Goal: Navigation & Orientation: Find specific page/section

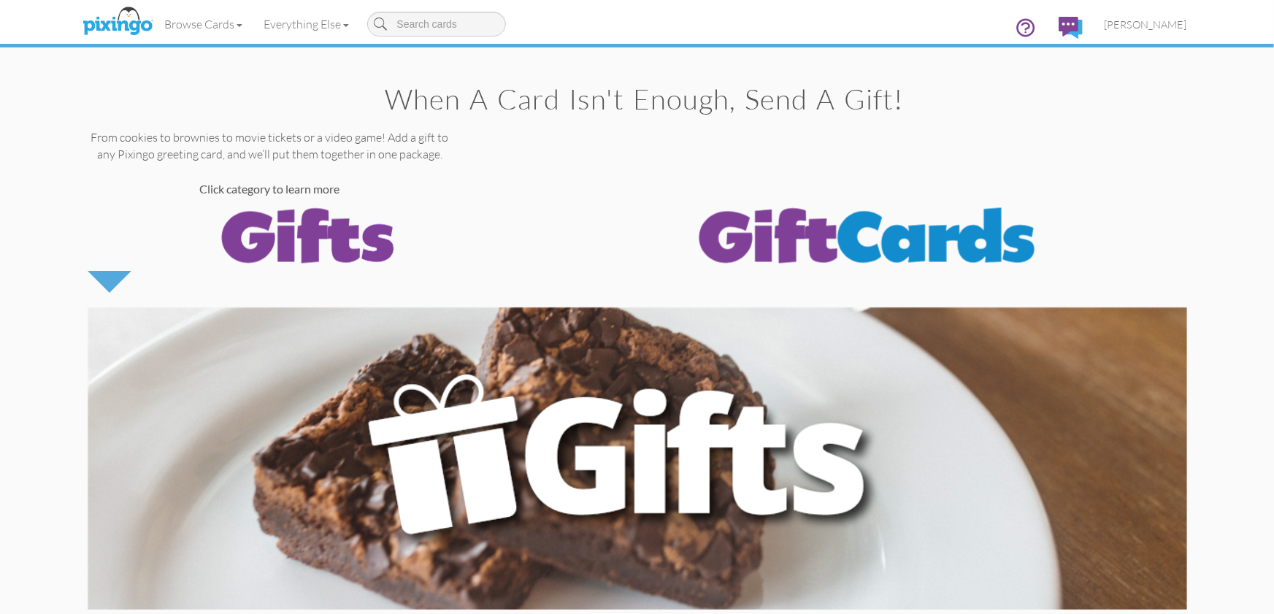
click at [133, 21] on img at bounding box center [117, 22] width 77 height 37
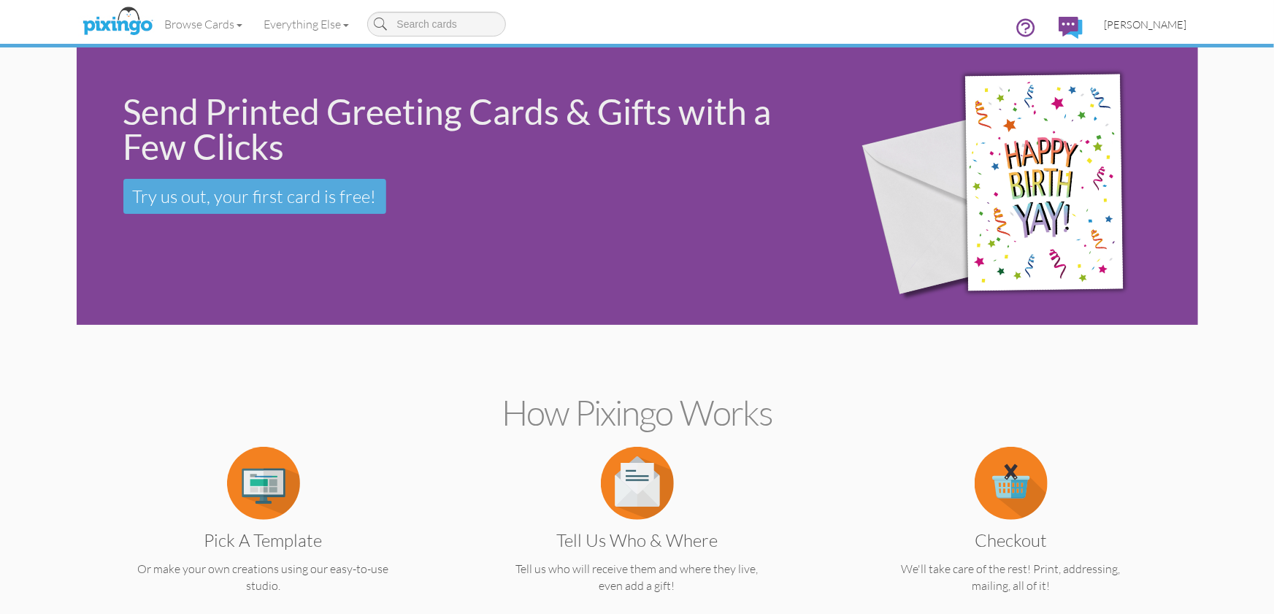
click at [1148, 26] on span "[PERSON_NAME]" at bounding box center [1146, 24] width 83 height 12
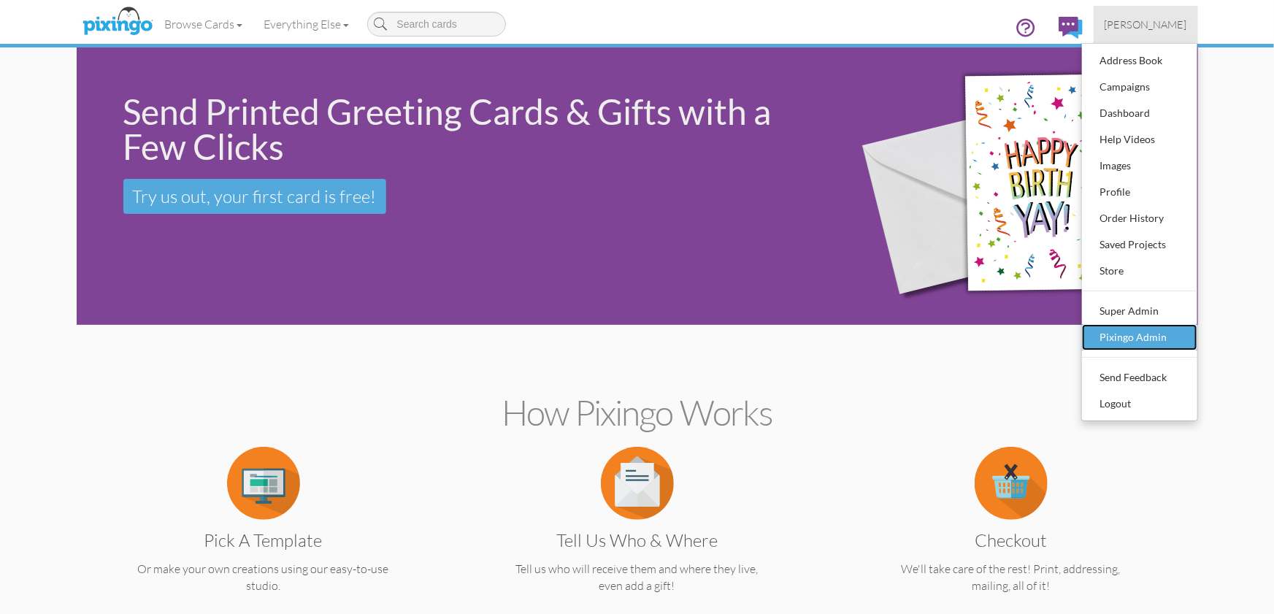
click at [1135, 331] on div "Pixingo Admin" at bounding box center [1140, 337] width 86 height 22
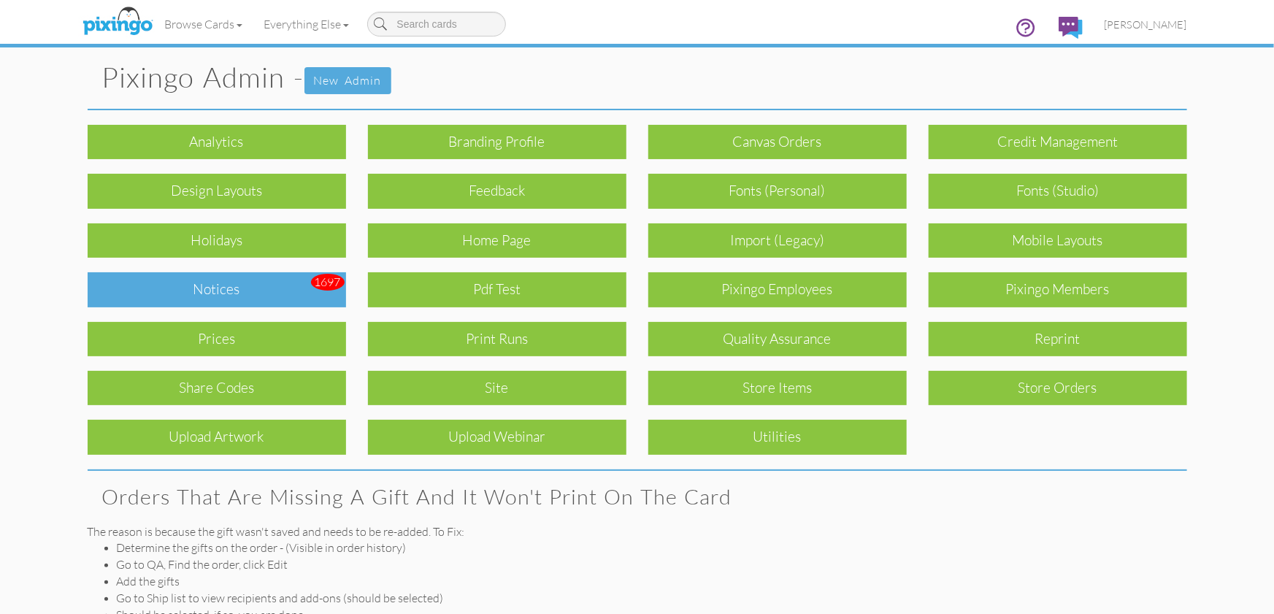
click at [288, 278] on div "Notices" at bounding box center [217, 289] width 258 height 34
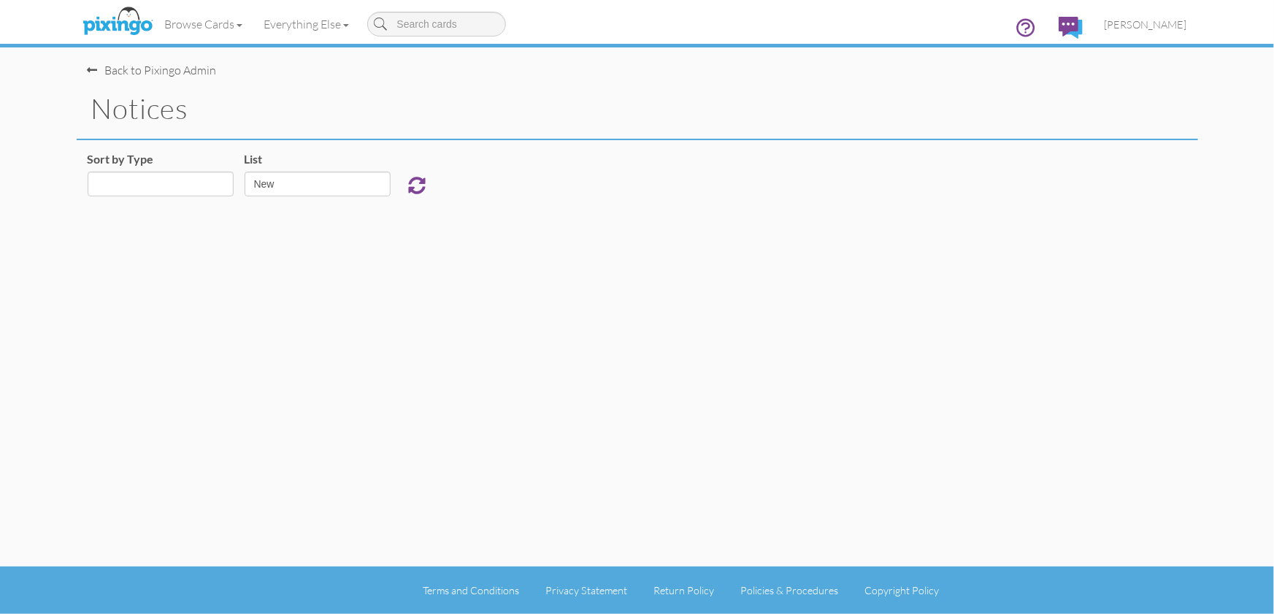
select select "object:2540"
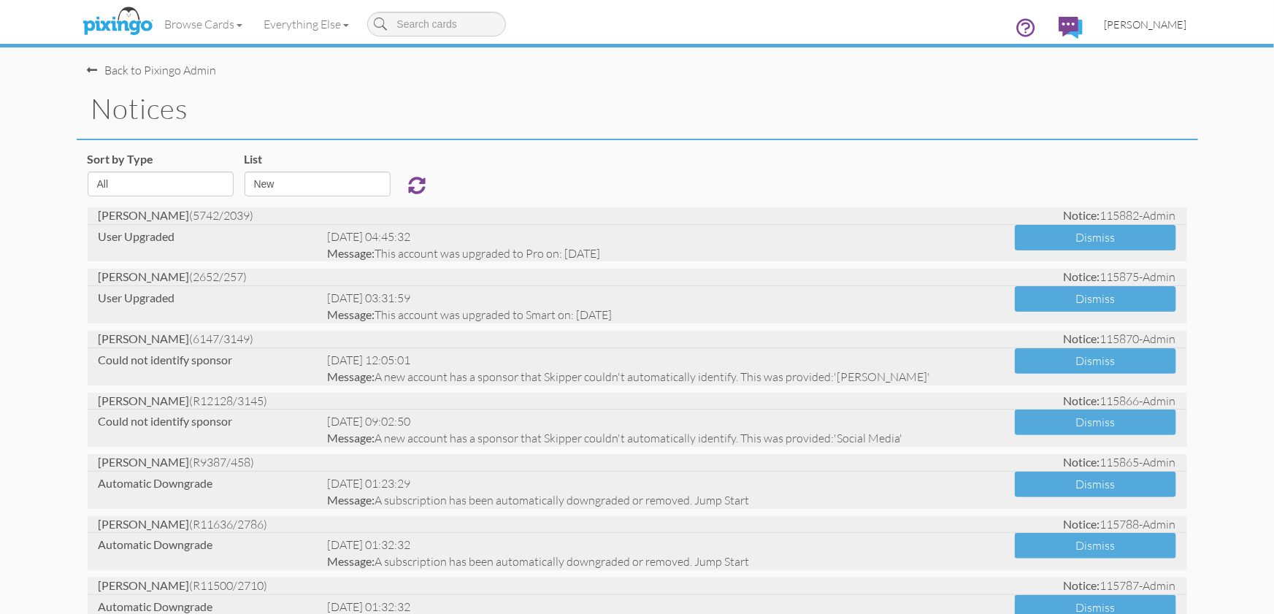
click at [1169, 23] on span "[PERSON_NAME]" at bounding box center [1146, 24] width 83 height 12
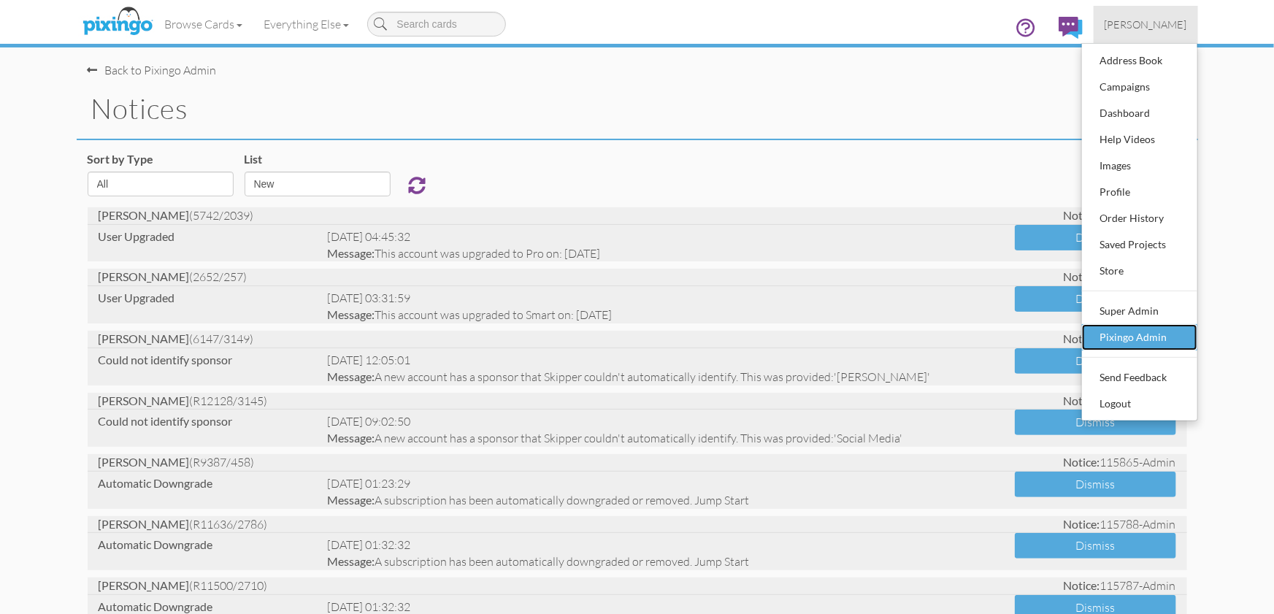
click at [1155, 334] on div "Pixingo Admin" at bounding box center [1140, 337] width 86 height 22
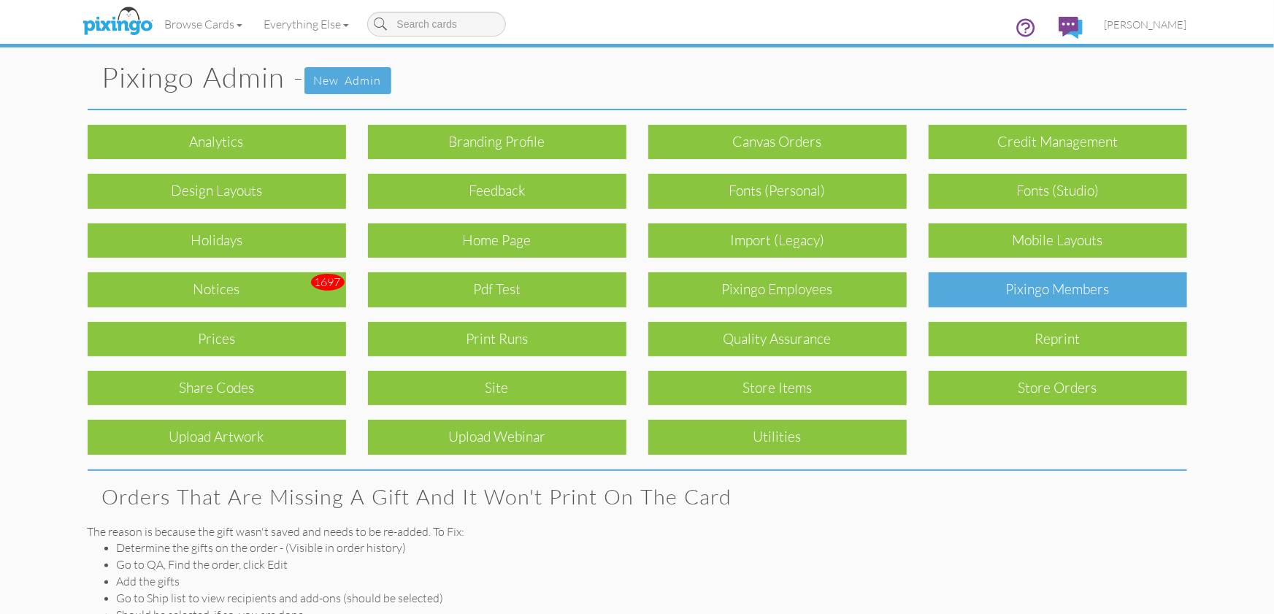
click at [1066, 294] on div "Pixingo Members" at bounding box center [1058, 289] width 258 height 34
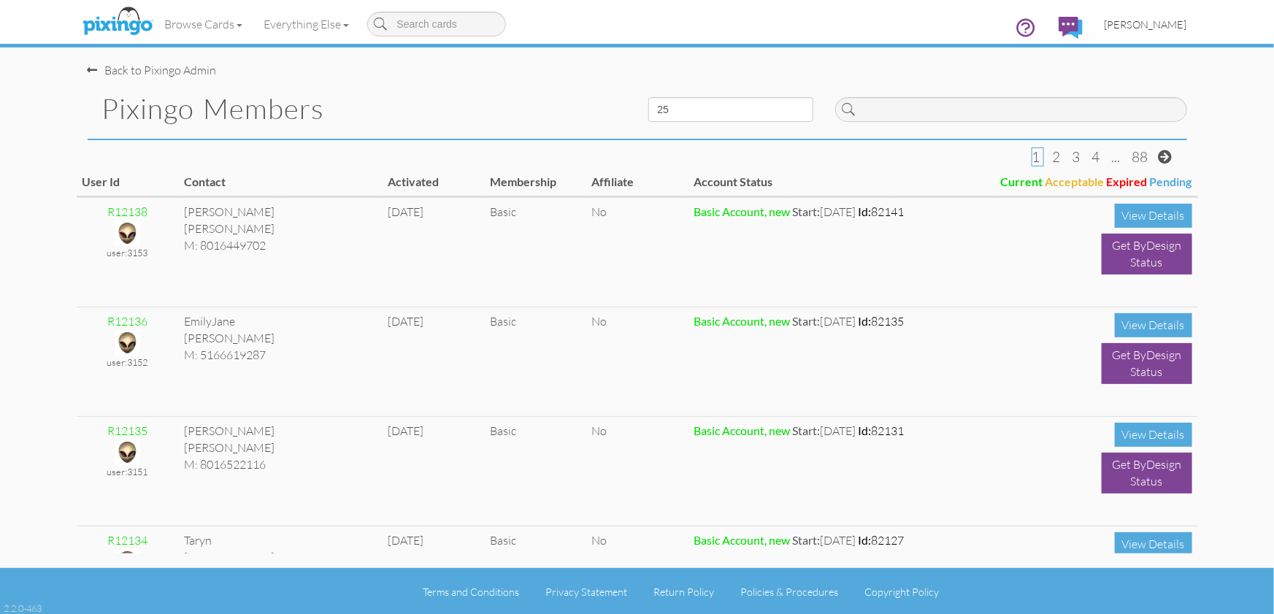
click at [1155, 19] on span "[PERSON_NAME]" at bounding box center [1146, 24] width 83 height 12
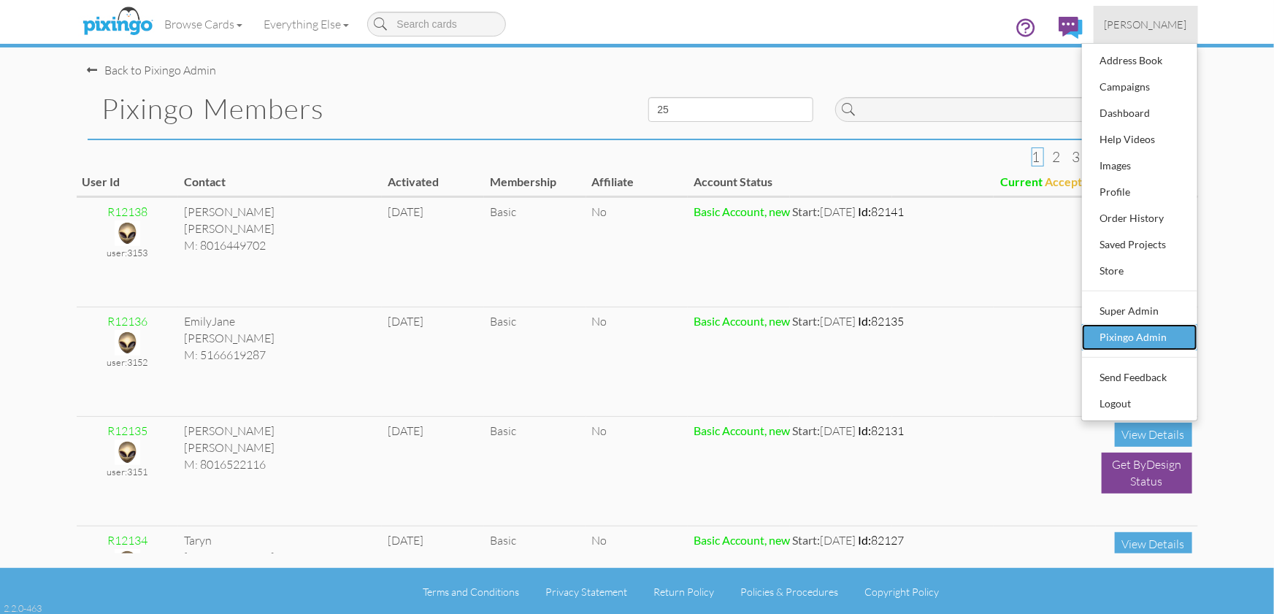
click at [1141, 334] on div "Pixingo Admin" at bounding box center [1140, 337] width 86 height 22
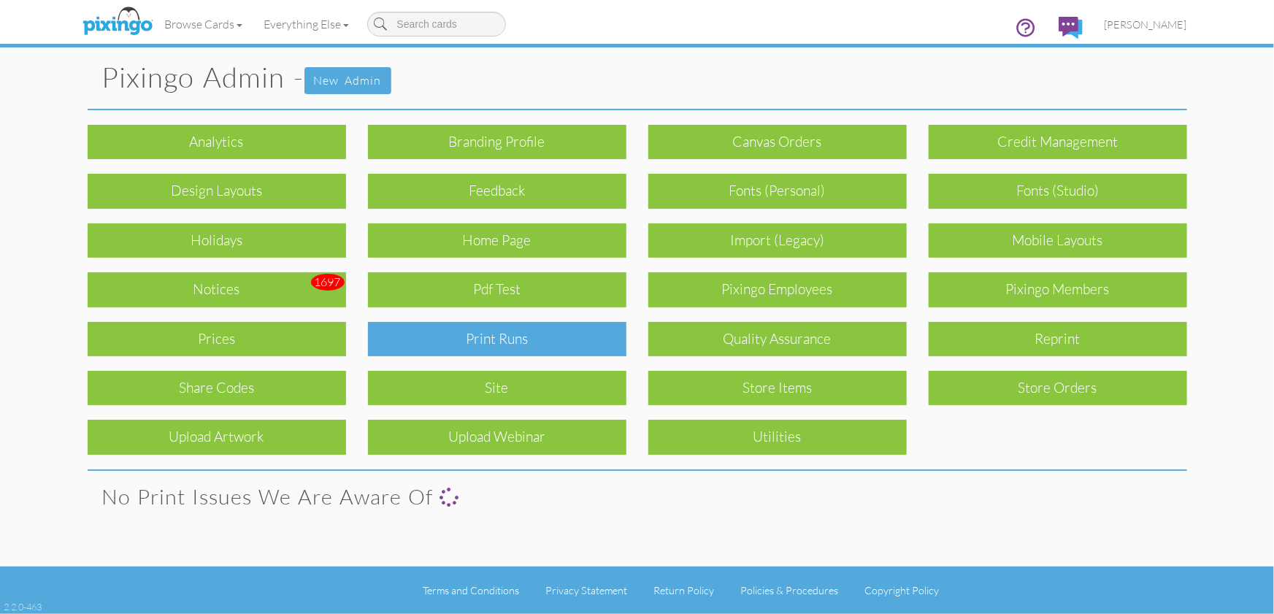
click at [467, 341] on div "Print Runs" at bounding box center [497, 339] width 258 height 34
